Goal: Obtain resource: Download file/media

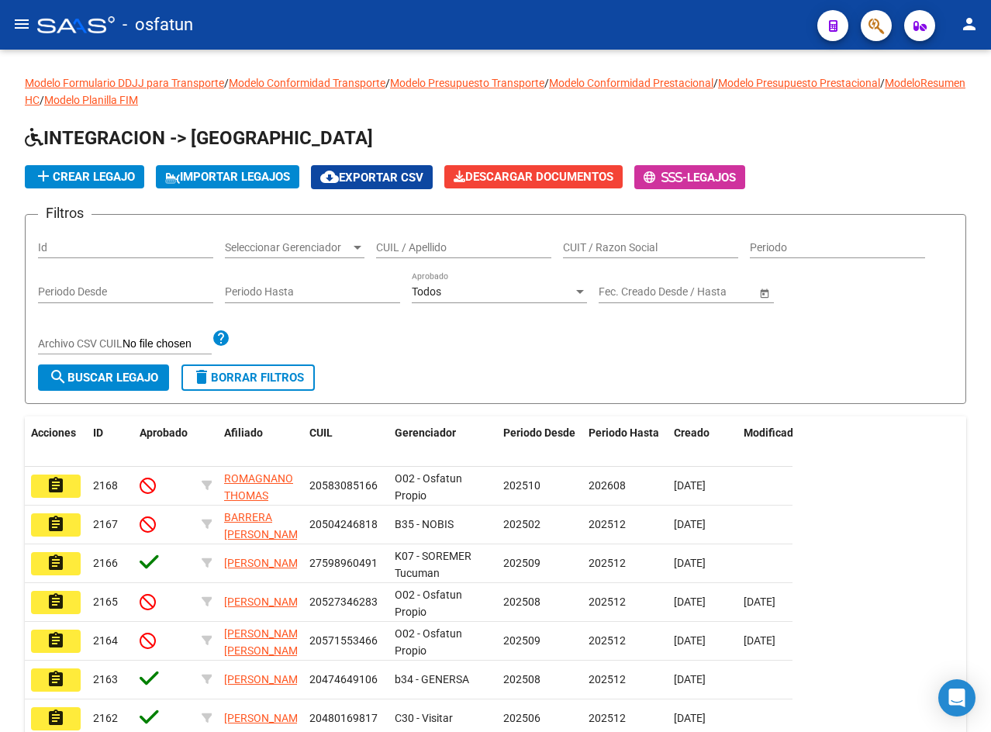
click at [24, 22] on mat-icon "menu" at bounding box center [21, 24] width 19 height 19
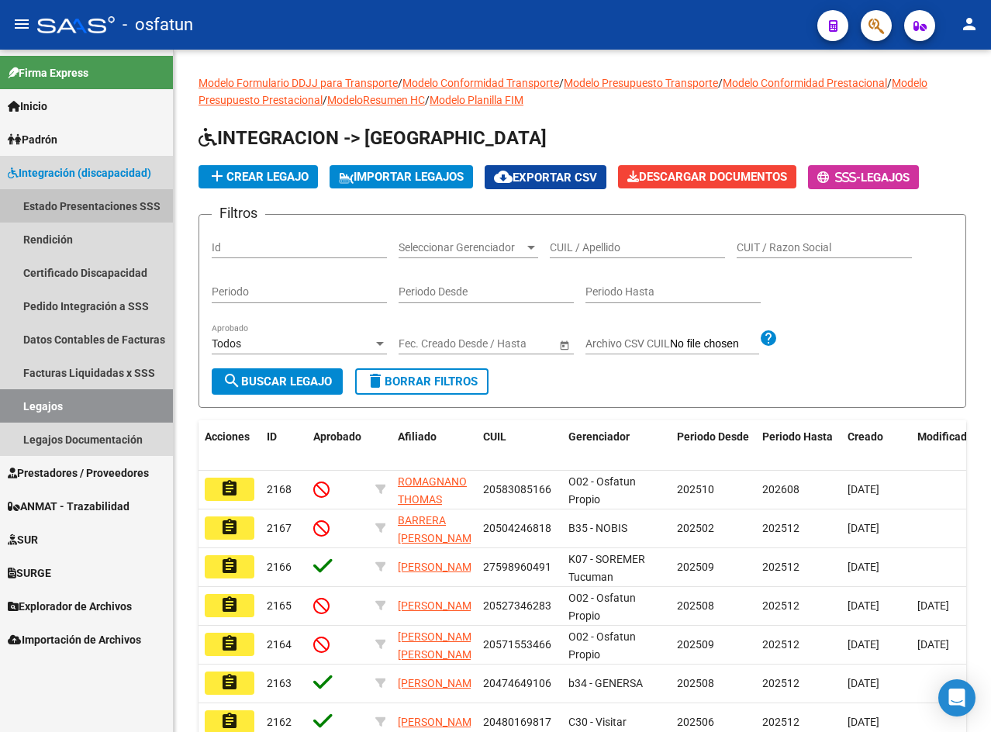
click at [116, 204] on link "Estado Presentaciones SSS" at bounding box center [86, 205] width 173 height 33
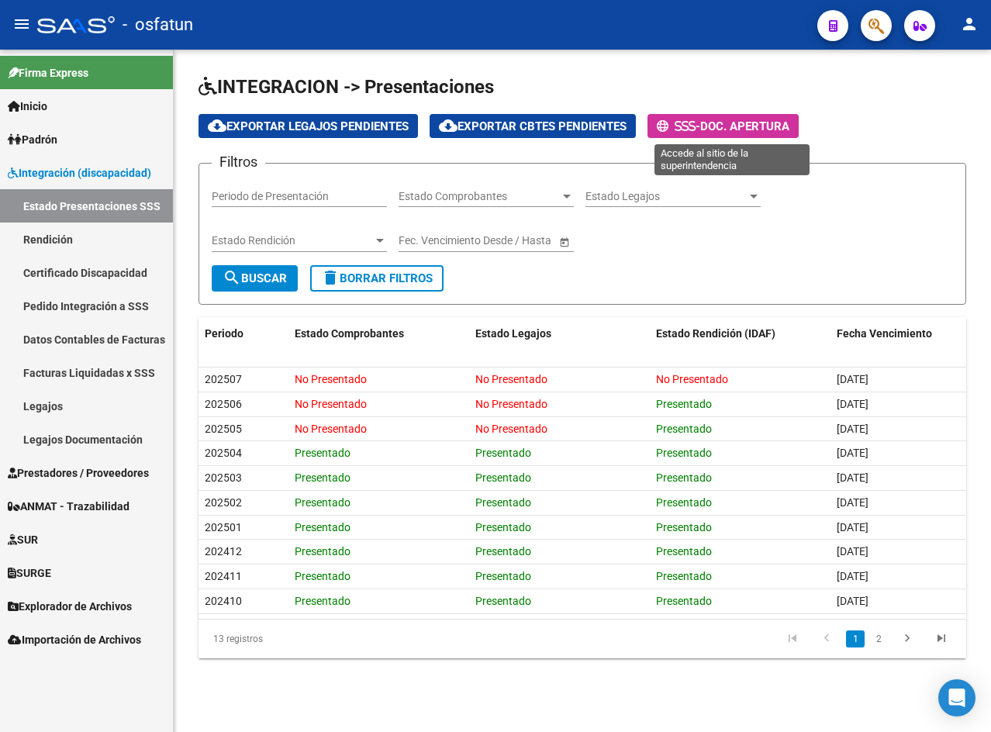
click at [755, 133] on span "Doc. Apertura" at bounding box center [744, 126] width 89 height 14
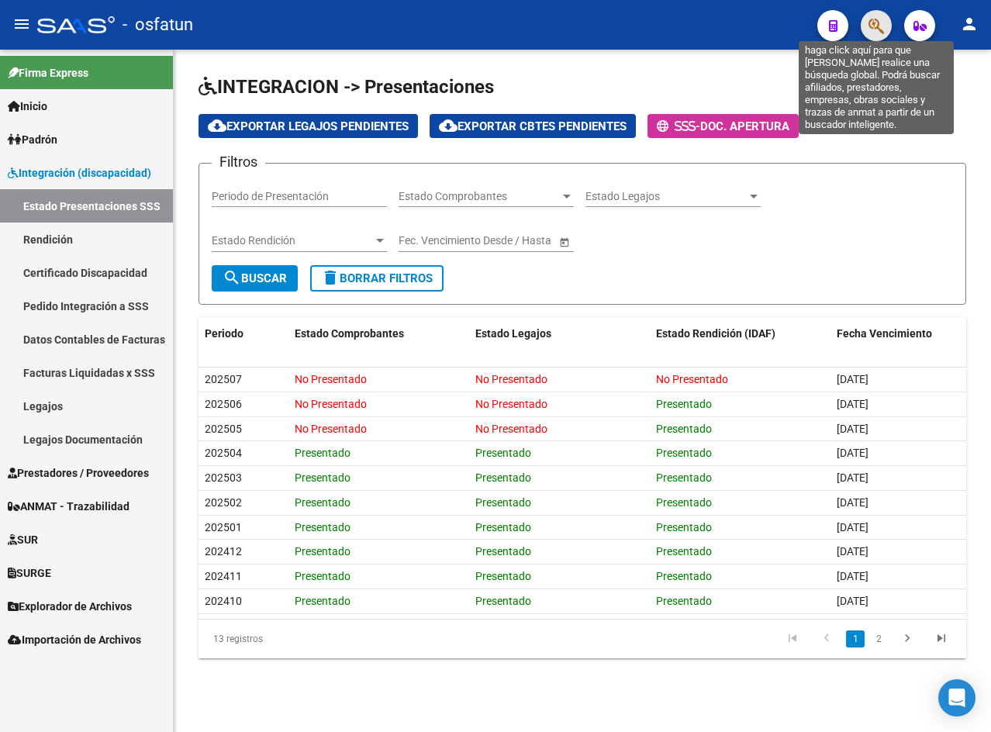
click at [883, 29] on icon "button" at bounding box center [877, 26] width 16 height 18
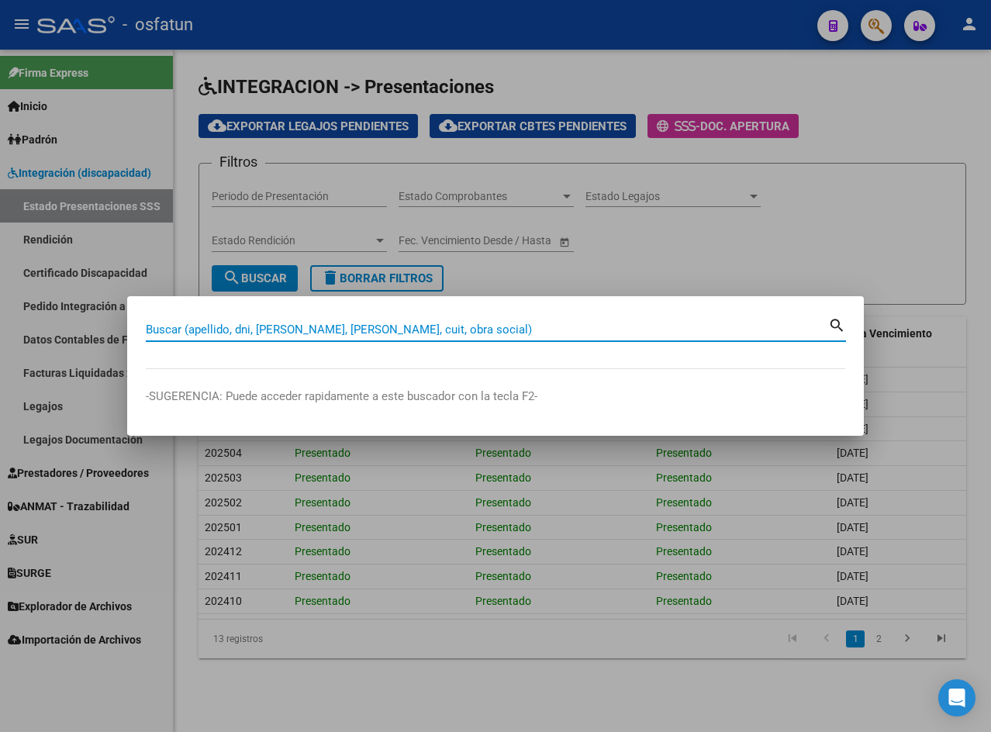
click at [320, 331] on input "Buscar (apellido, dni, [PERSON_NAME], [PERSON_NAME], cuit, obra social)" at bounding box center [487, 330] width 683 height 14
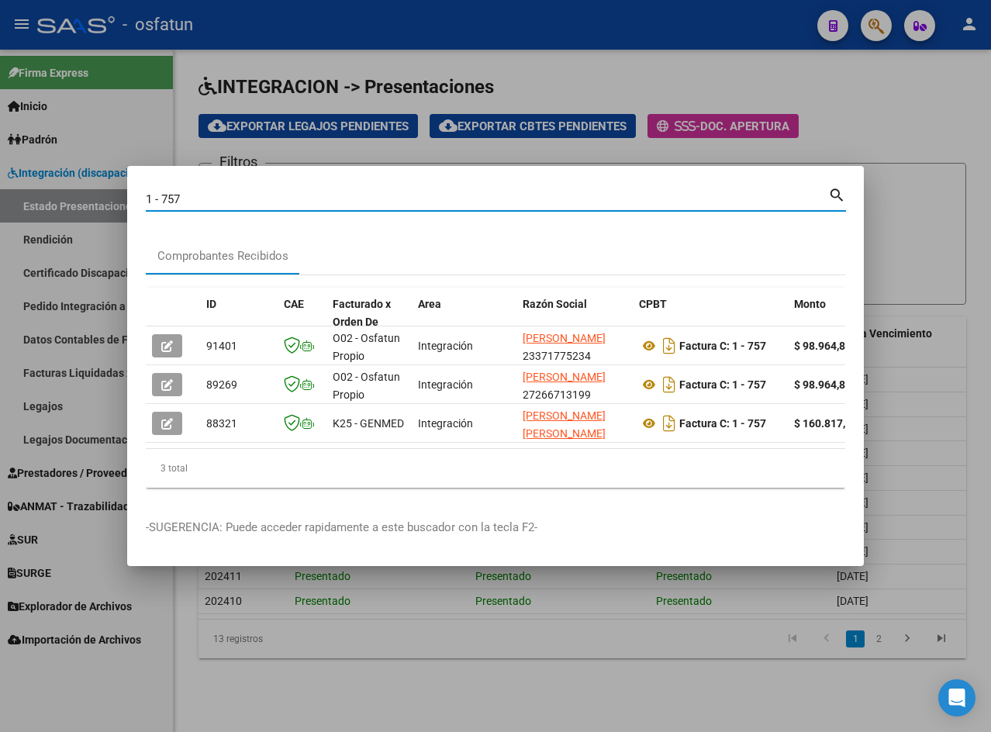
click at [444, 188] on div "1 - 757 Buscar (apellido, dni, cuil, nro traspaso, cuit, obra social)" at bounding box center [487, 199] width 683 height 23
click at [254, 188] on div "1 - 757 Buscar (apellido, dni, cuil, nro traspaso, cuit, obra social)" at bounding box center [487, 199] width 683 height 23
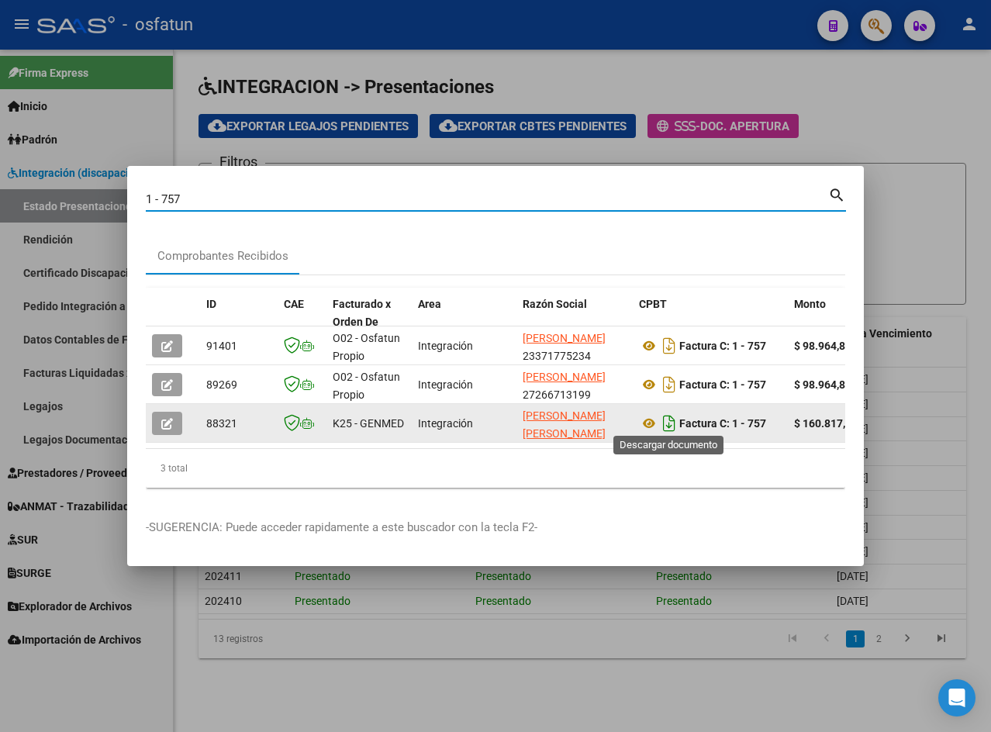
click at [668, 414] on icon "Descargar documento" at bounding box center [669, 423] width 20 height 25
click at [207, 196] on input "1 - 757" at bounding box center [487, 199] width 683 height 14
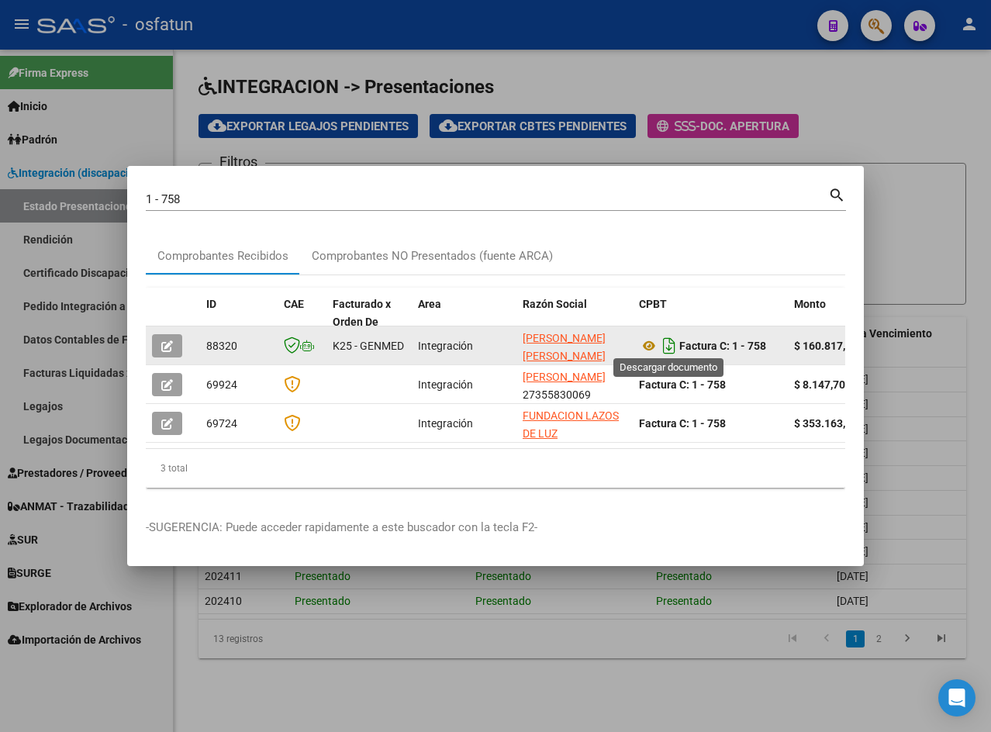
click at [673, 340] on icon "Descargar documento" at bounding box center [669, 346] width 20 height 25
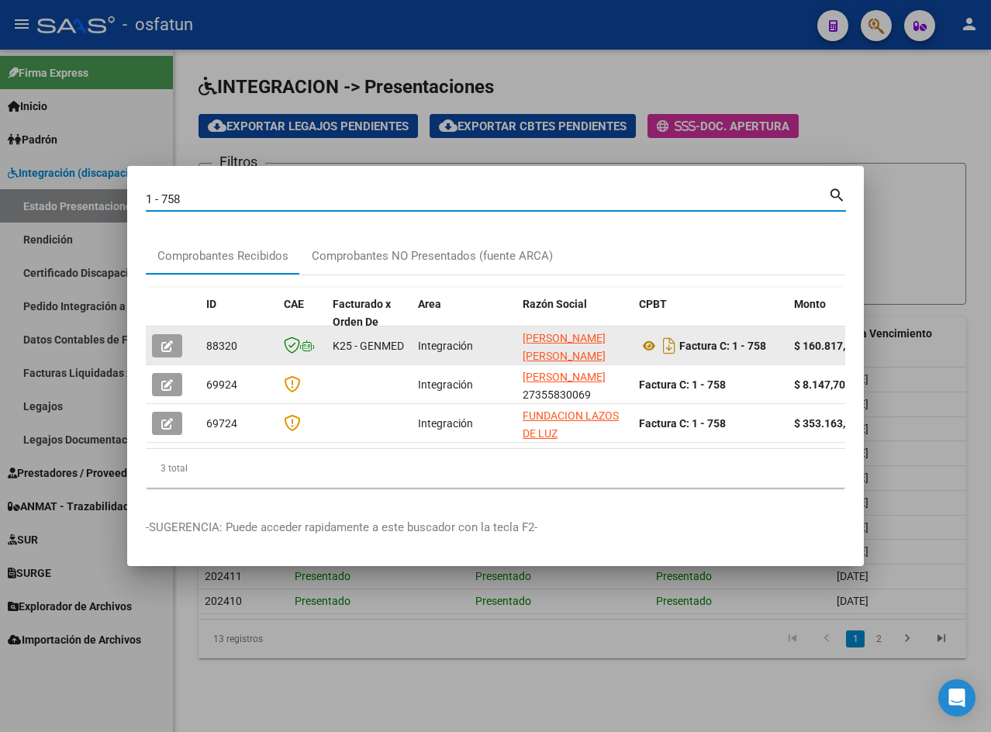
drag, startPoint x: 226, startPoint y: 198, endPoint x: 99, endPoint y: 213, distance: 128.1
click at [99, 213] on div "1 - 758 Buscar (apellido, dni, cuil, nro traspaso, cuit, obra social) search Co…" at bounding box center [495, 366] width 991 height 732
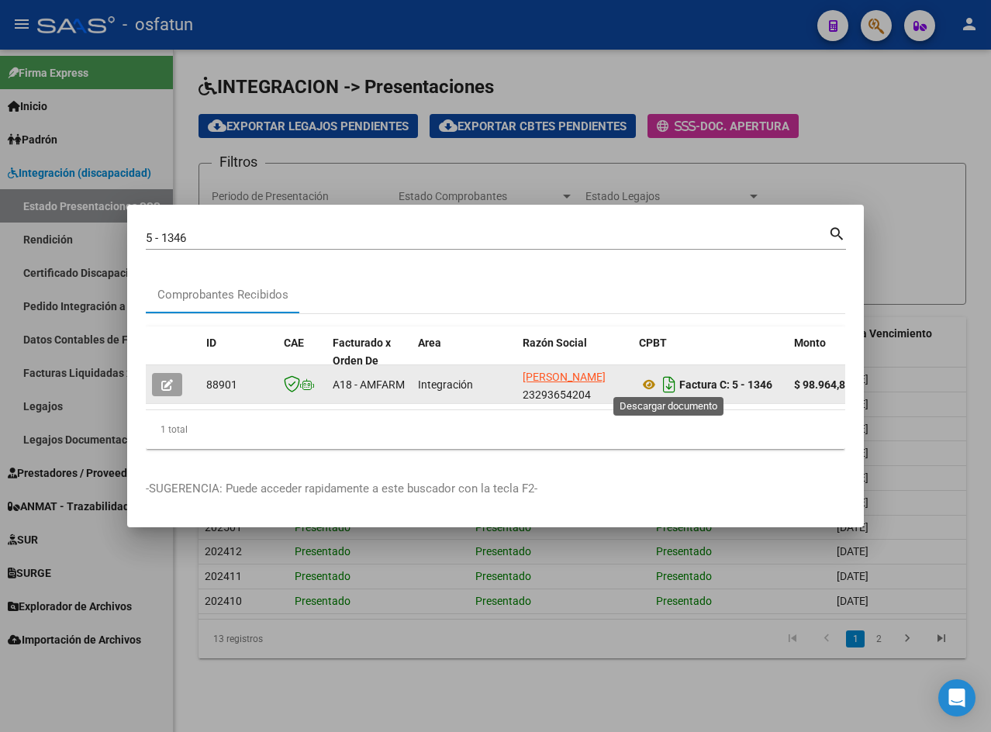
click at [670, 377] on icon "Descargar documento" at bounding box center [669, 384] width 20 height 25
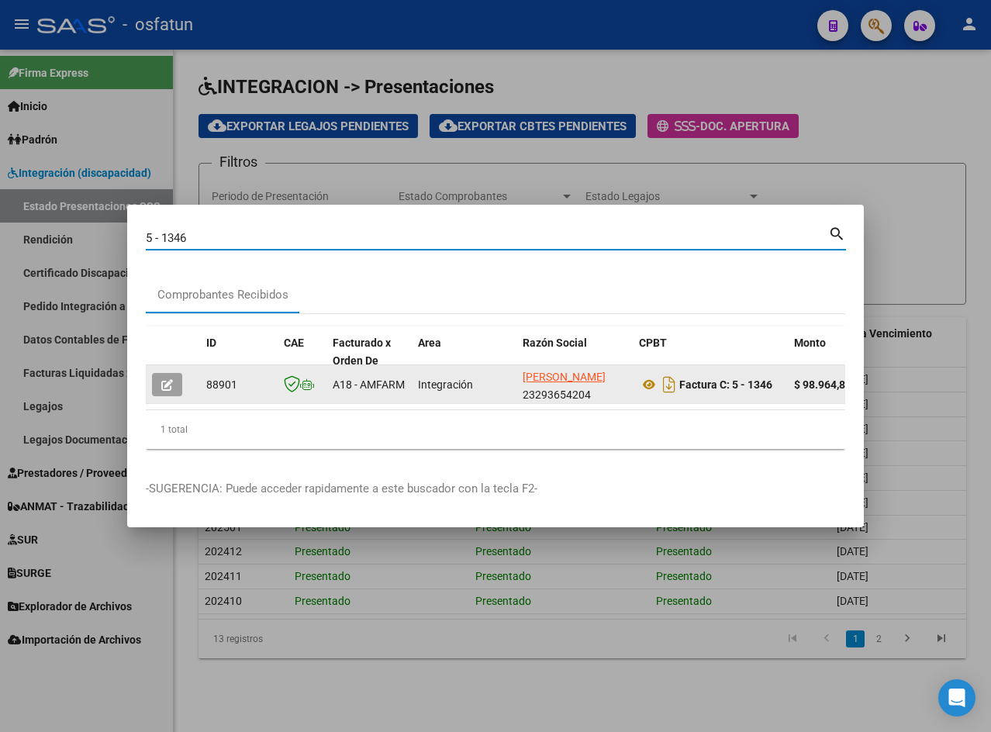
drag, startPoint x: 226, startPoint y: 231, endPoint x: 43, endPoint y: 232, distance: 183.1
click at [47, 231] on div "5 - 1346 Buscar (apellido, dni, cuil, nro traspaso, cuit, obra social) search C…" at bounding box center [495, 366] width 991 height 732
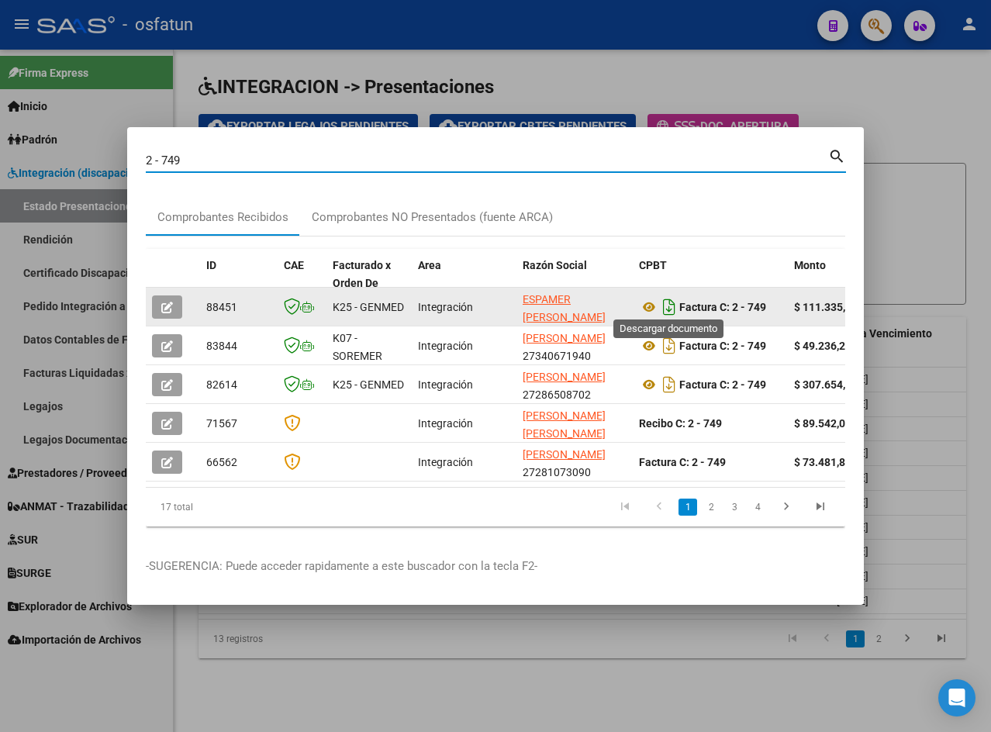
click at [673, 300] on icon "Descargar documento" at bounding box center [669, 307] width 20 height 25
click at [319, 157] on input "2 - 749" at bounding box center [487, 161] width 683 height 14
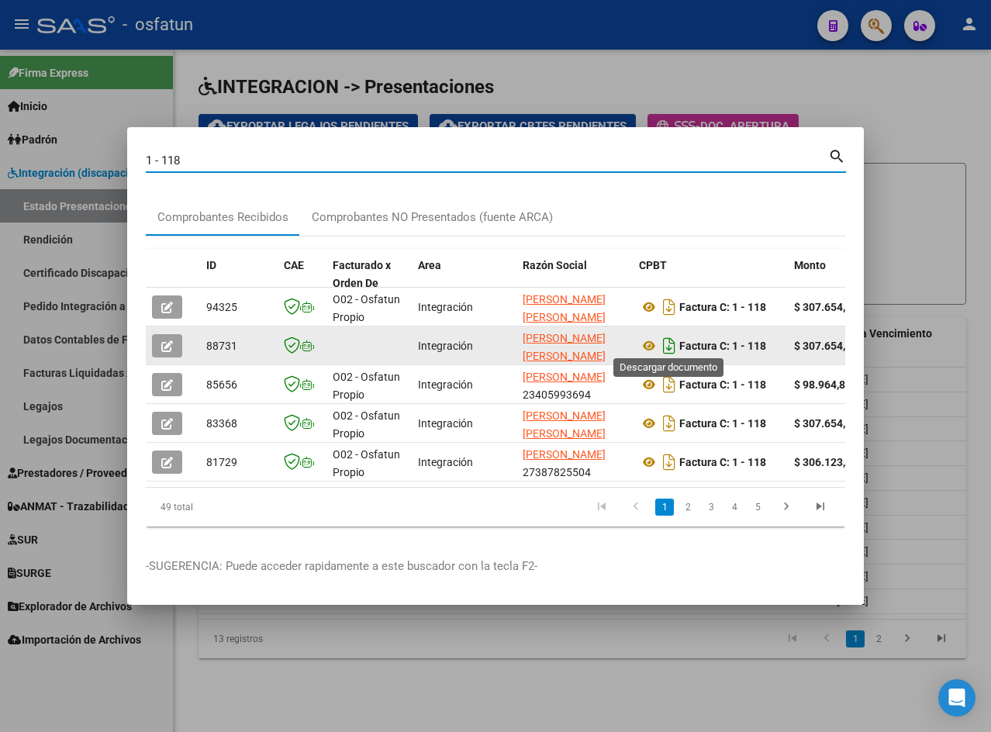
click at [674, 341] on icon "Descargar documento" at bounding box center [669, 346] width 20 height 25
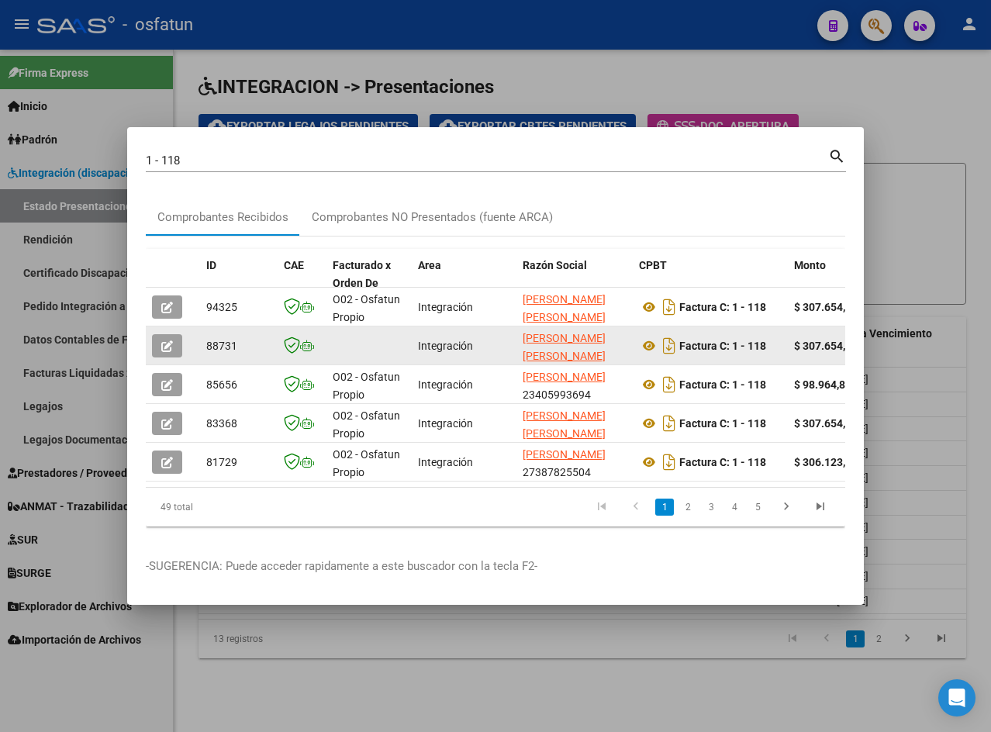
click at [237, 149] on div "1 - 118 Buscar (apellido, dni, cuil, nro traspaso, cuit, obra social)" at bounding box center [487, 160] width 683 height 23
click at [226, 154] on input "1 - 118" at bounding box center [487, 161] width 683 height 14
type input "1"
drag, startPoint x: 671, startPoint y: 149, endPoint x: 782, endPoint y: 137, distance: 111.5
click at [671, 154] on input "Buscar (apellido, dni, [PERSON_NAME], [PERSON_NAME], cuit, obra social)" at bounding box center [487, 161] width 683 height 14
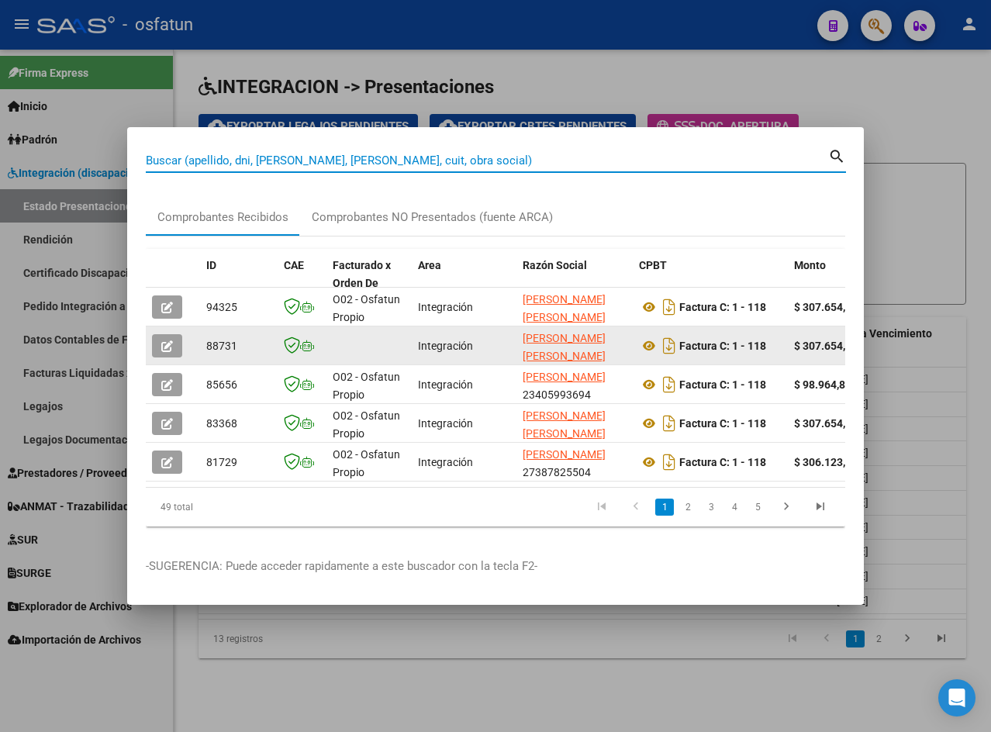
click at [804, 64] on div at bounding box center [495, 366] width 991 height 732
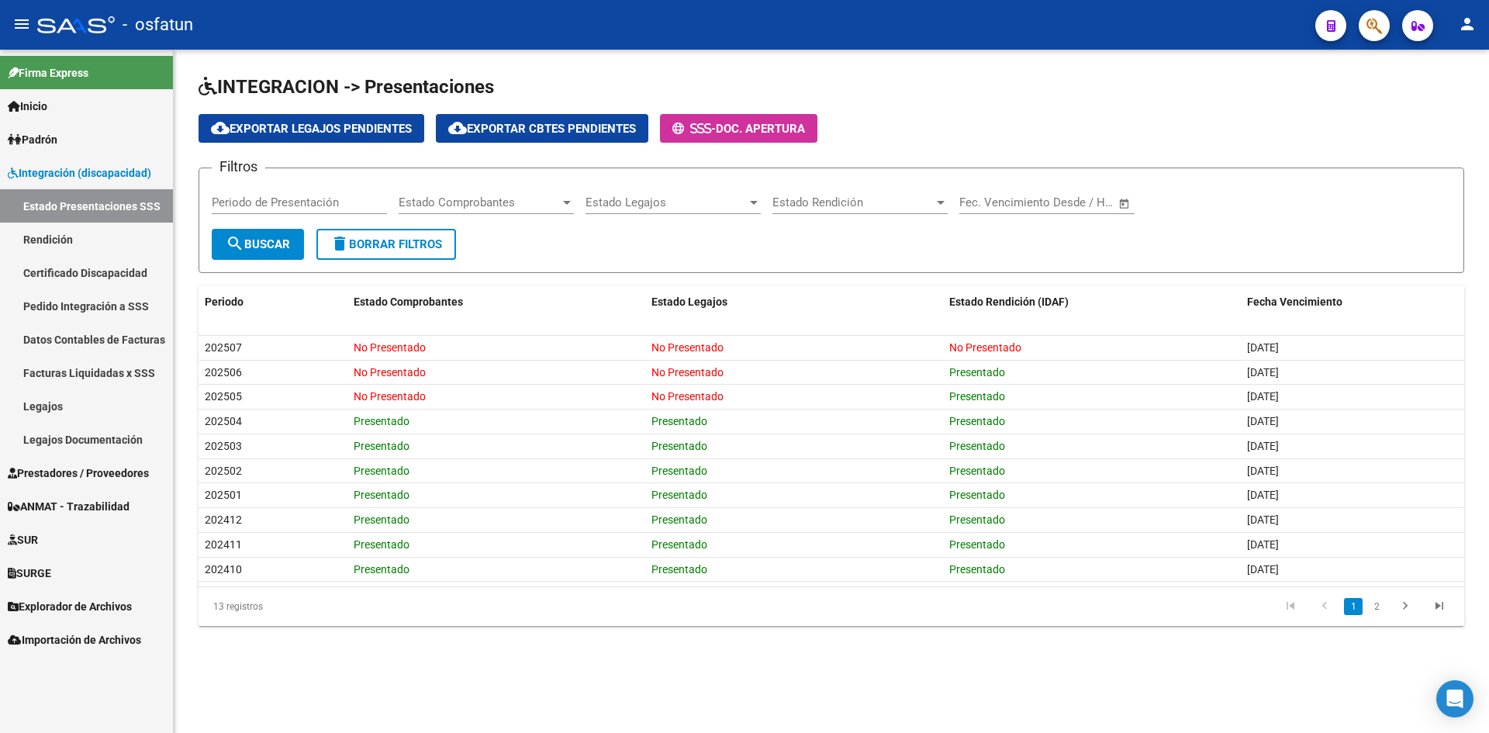
click at [990, 78] on h1 "INTEGRACION -> Presentaciones" at bounding box center [832, 87] width 1266 height 27
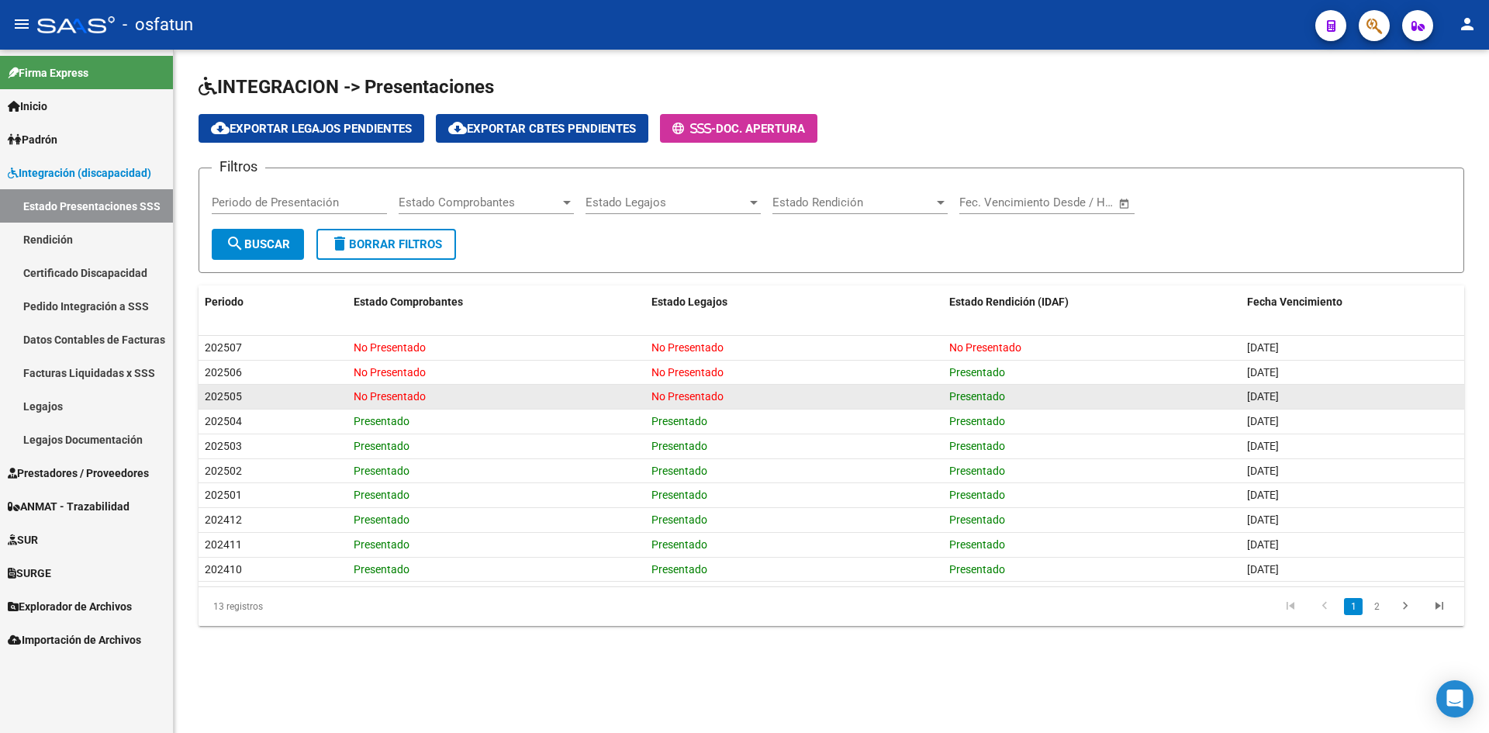
click at [382, 388] on div "No Presentado" at bounding box center [496, 397] width 285 height 18
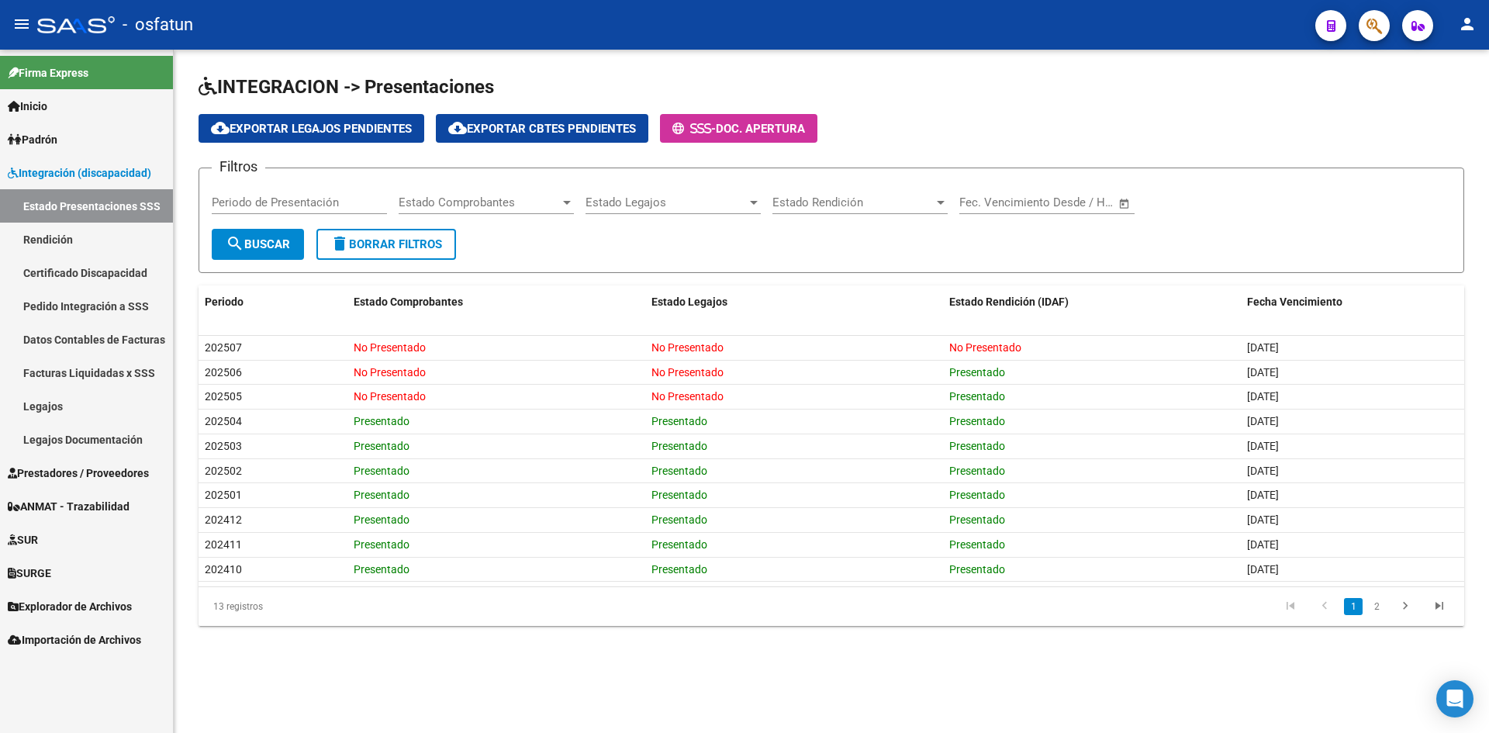
click at [974, 125] on div "cloud_download Exportar Legajos Pendientes cloud_download Exportar Cbtes Pendie…" at bounding box center [832, 128] width 1266 height 29
click at [752, 61] on div "INTEGRACION -> Presentaciones cloud_download Exportar Legajos Pendientes cloud_…" at bounding box center [831, 363] width 1315 height 626
click at [990, 119] on div "cloud_download Exportar Legajos Pendientes cloud_download Exportar Cbtes Pendie…" at bounding box center [832, 128] width 1266 height 29
